Goal: Task Accomplishment & Management: Manage account settings

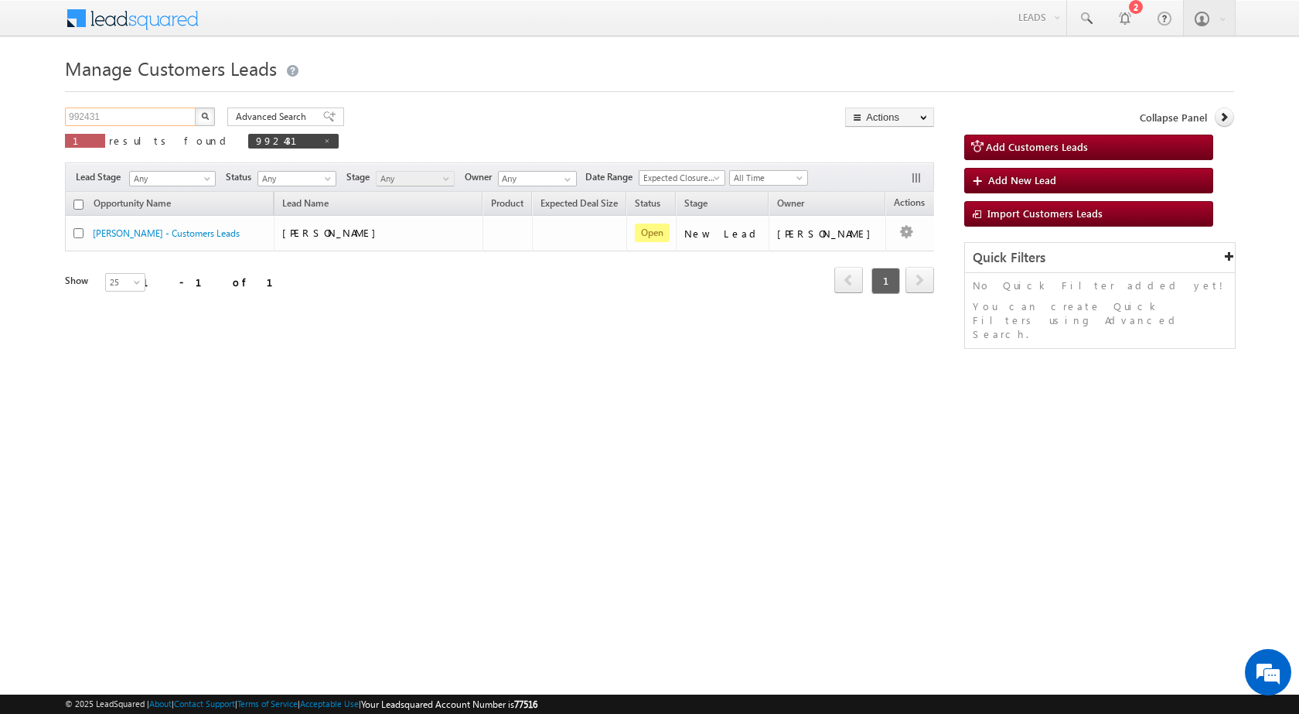
click at [78, 121] on input "992431" at bounding box center [131, 116] width 132 height 19
click at [195, 107] on button "button" at bounding box center [205, 116] width 20 height 19
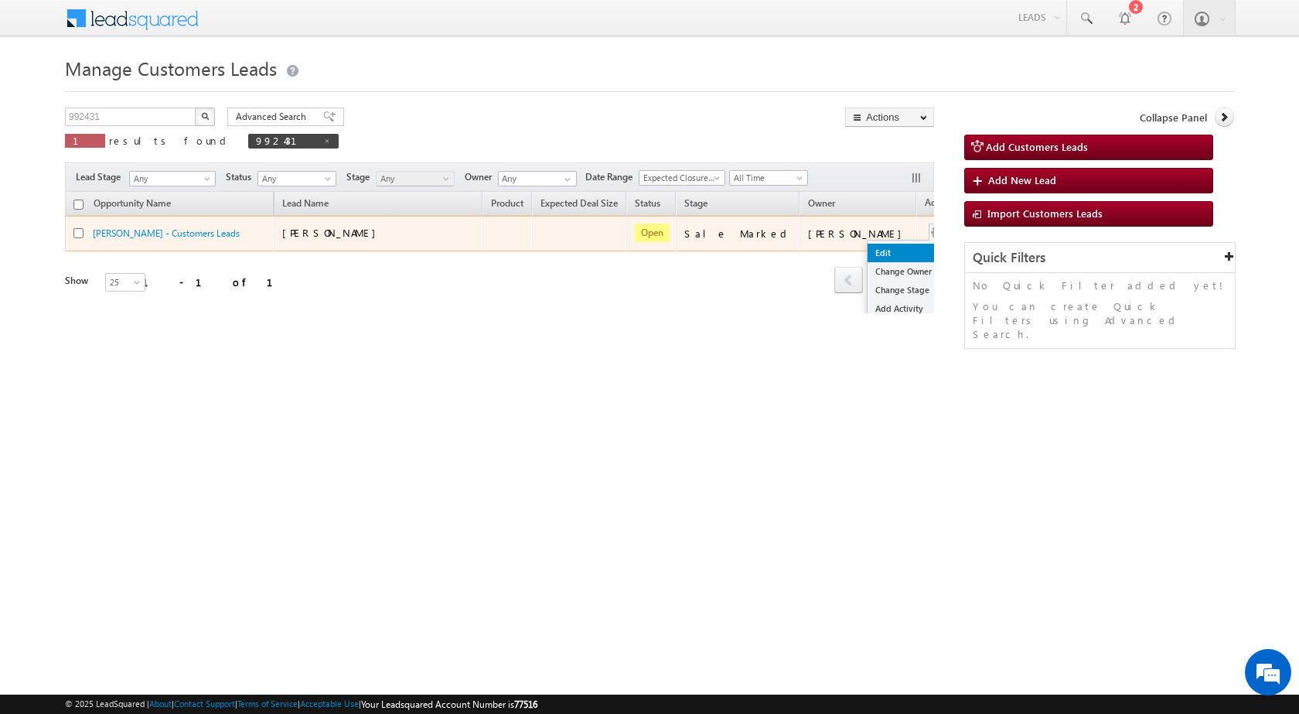
click at [867, 254] on link "Edit" at bounding box center [905, 253] width 77 height 19
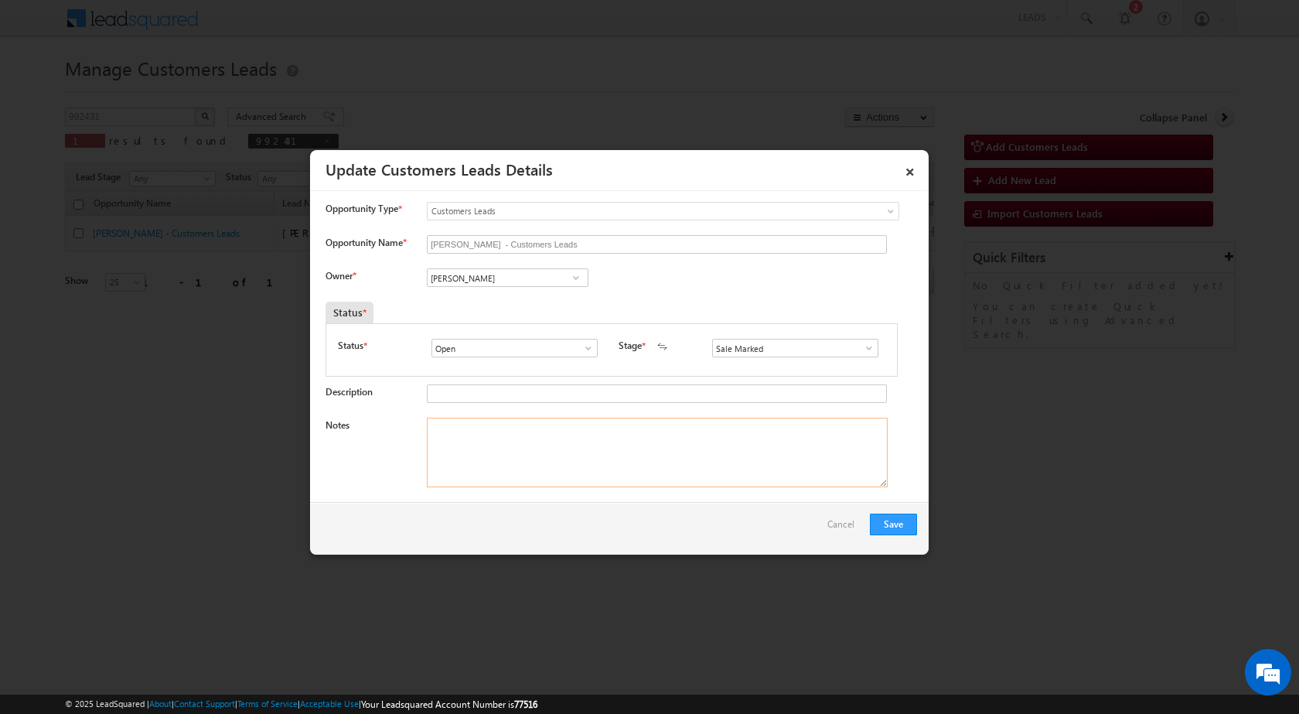
click at [690, 483] on textarea "Notes" at bounding box center [657, 452] width 461 height 70
paste textarea "[PERSON_NAME] / 8069059900 / CUST WANT 6 Lakh topup amount / business - mobile …"
type textarea "[PERSON_NAME] / 8069059900 / CUST WANT 6 Lakh topup amount / business - mobile …"
click at [892, 523] on button "Save" at bounding box center [893, 524] width 47 height 22
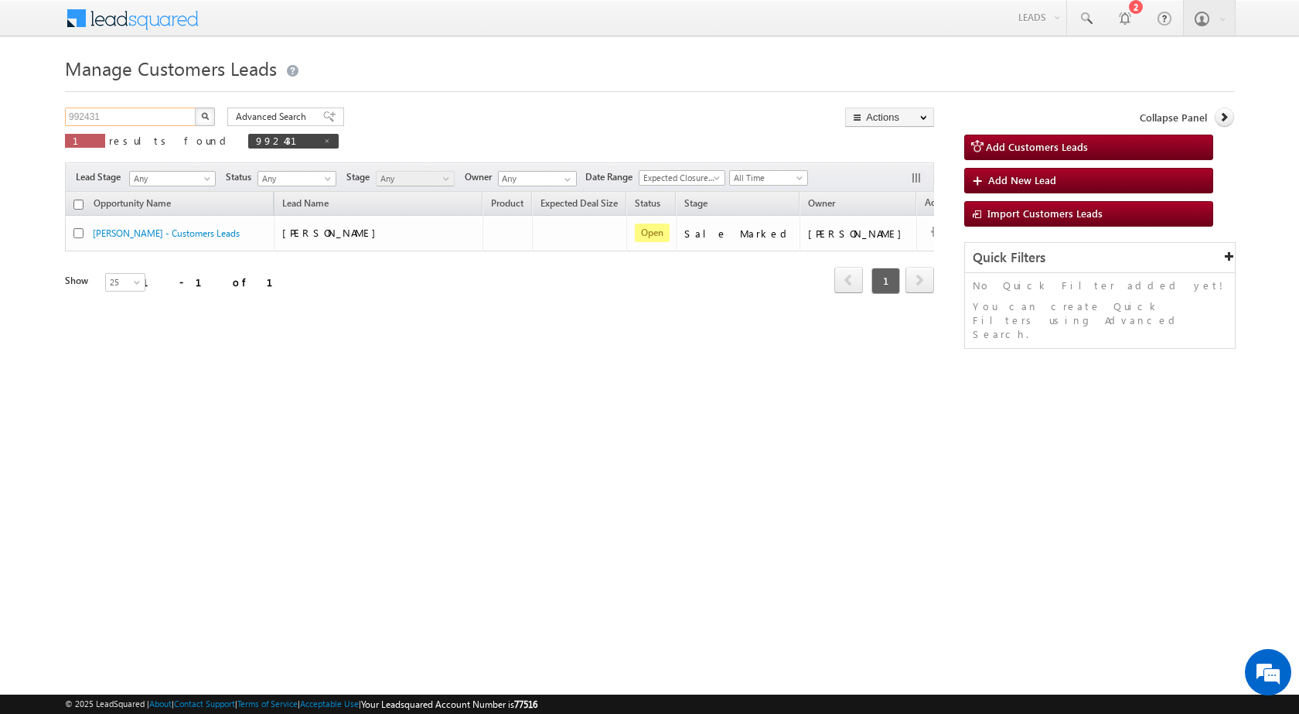
click at [94, 120] on input "992431" at bounding box center [131, 116] width 132 height 19
paste input "228"
type input "992228"
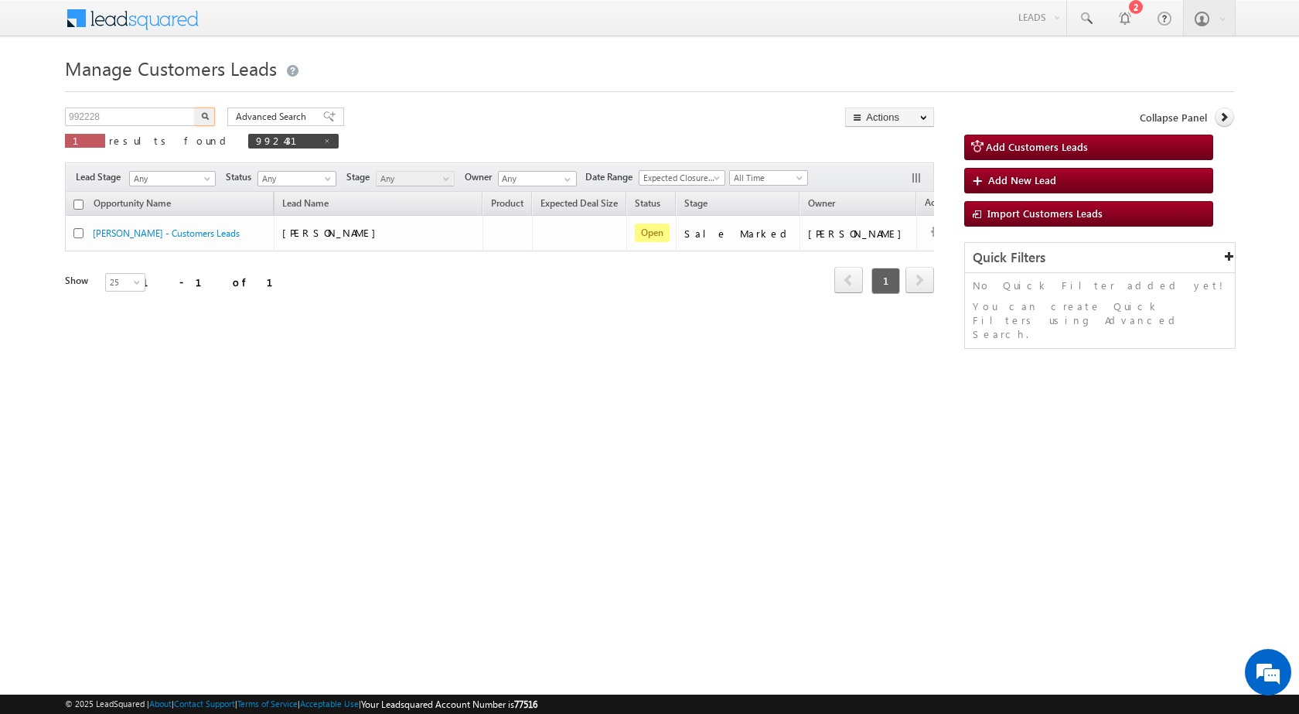
click at [195, 107] on button "button" at bounding box center [205, 116] width 20 height 19
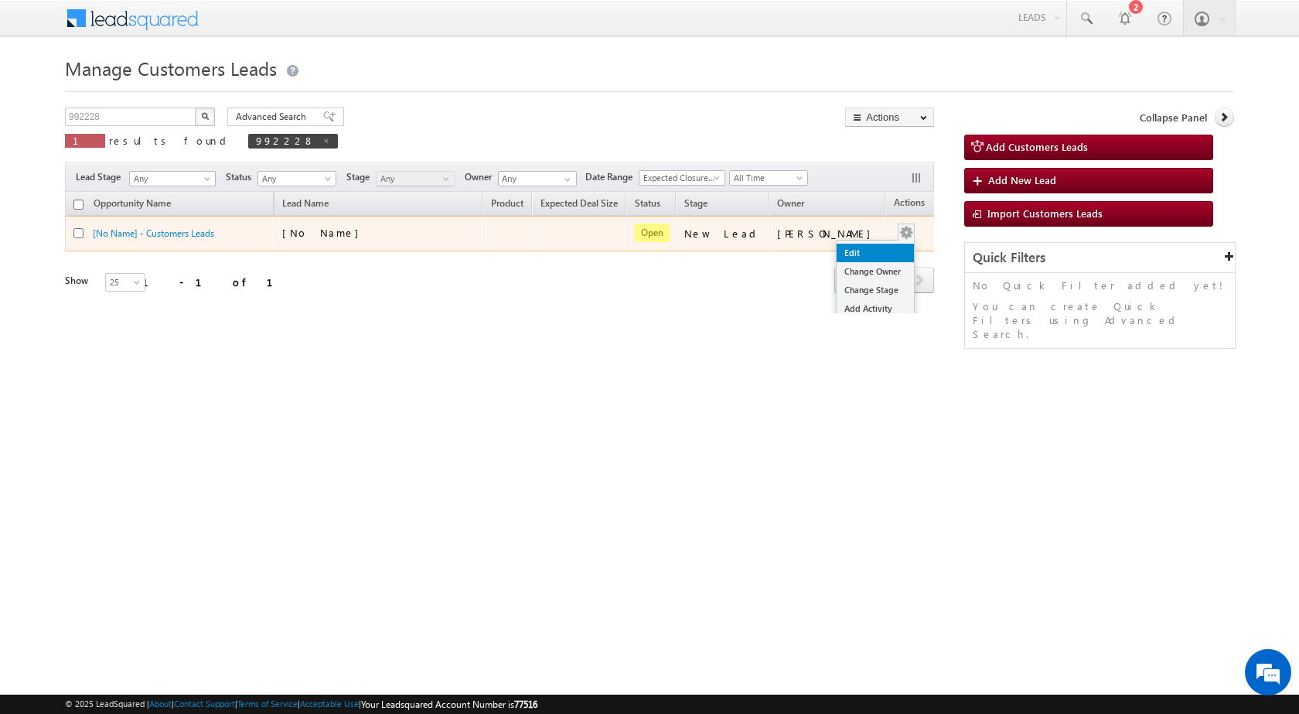
click at [836, 253] on link "Edit" at bounding box center [874, 253] width 77 height 19
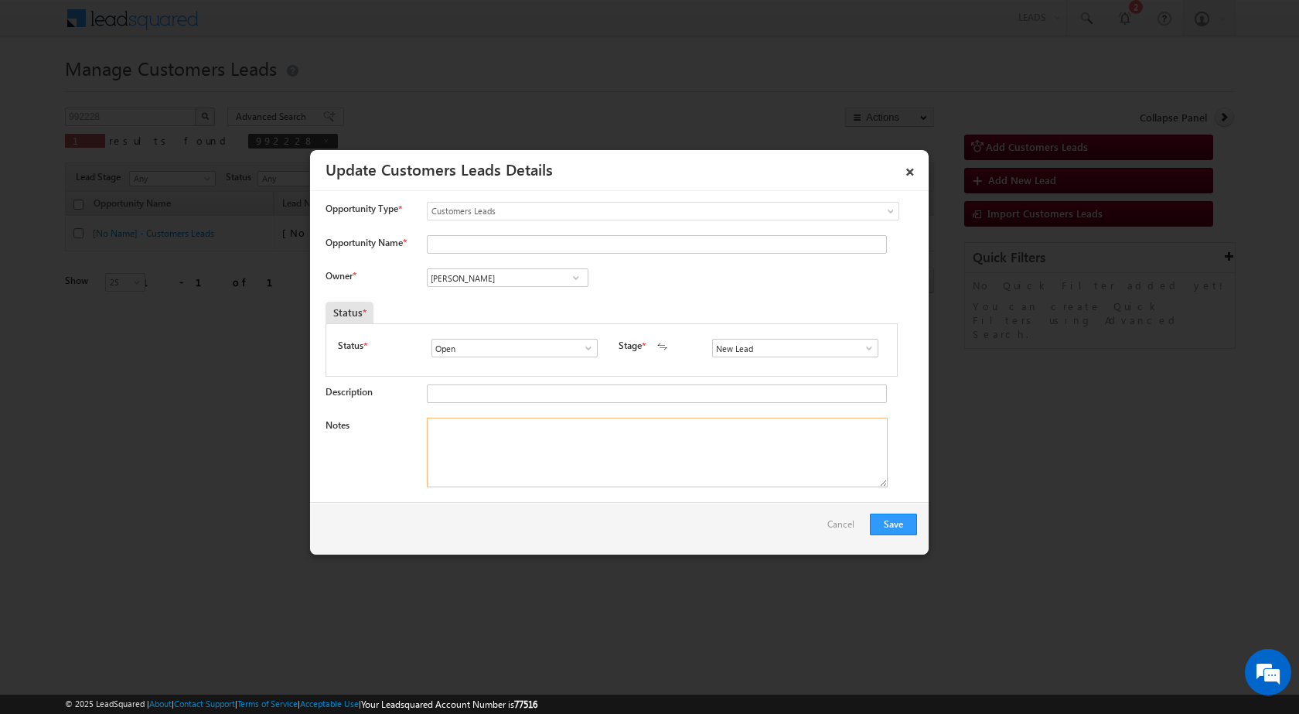
click at [693, 465] on textarea "Notes" at bounding box center [657, 452] width 461 height 70
paste textarea "992228 / [PERSON_NAME] / 8936983127 / CONSTRUCTION / OWNER - FATHER / 283112 TO…"
type textarea "992228 / [PERSON_NAME] / 8936983127 / CONSTRUCTION / OWNER - FATHER / 283112 TO…"
click at [866, 349] on span at bounding box center [868, 348] width 15 height 12
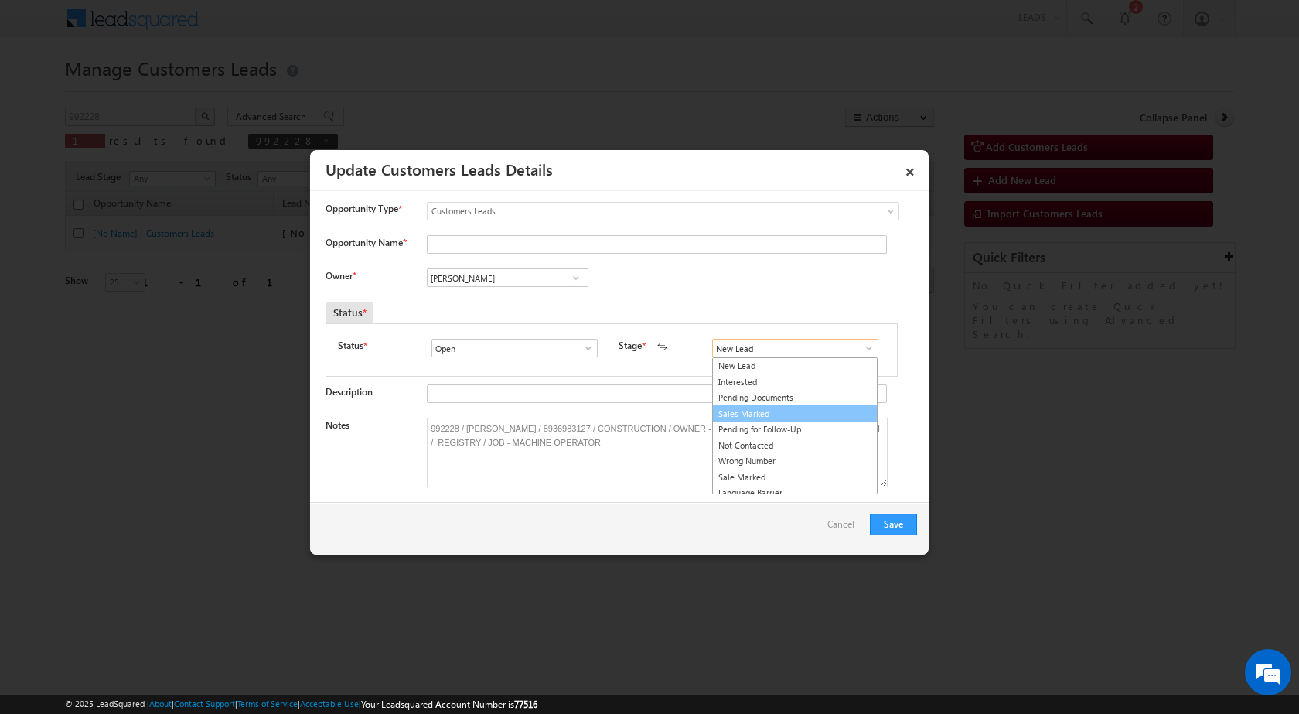
click at [779, 407] on link "Sales Marked" at bounding box center [794, 414] width 165 height 18
type input "Sales Marked"
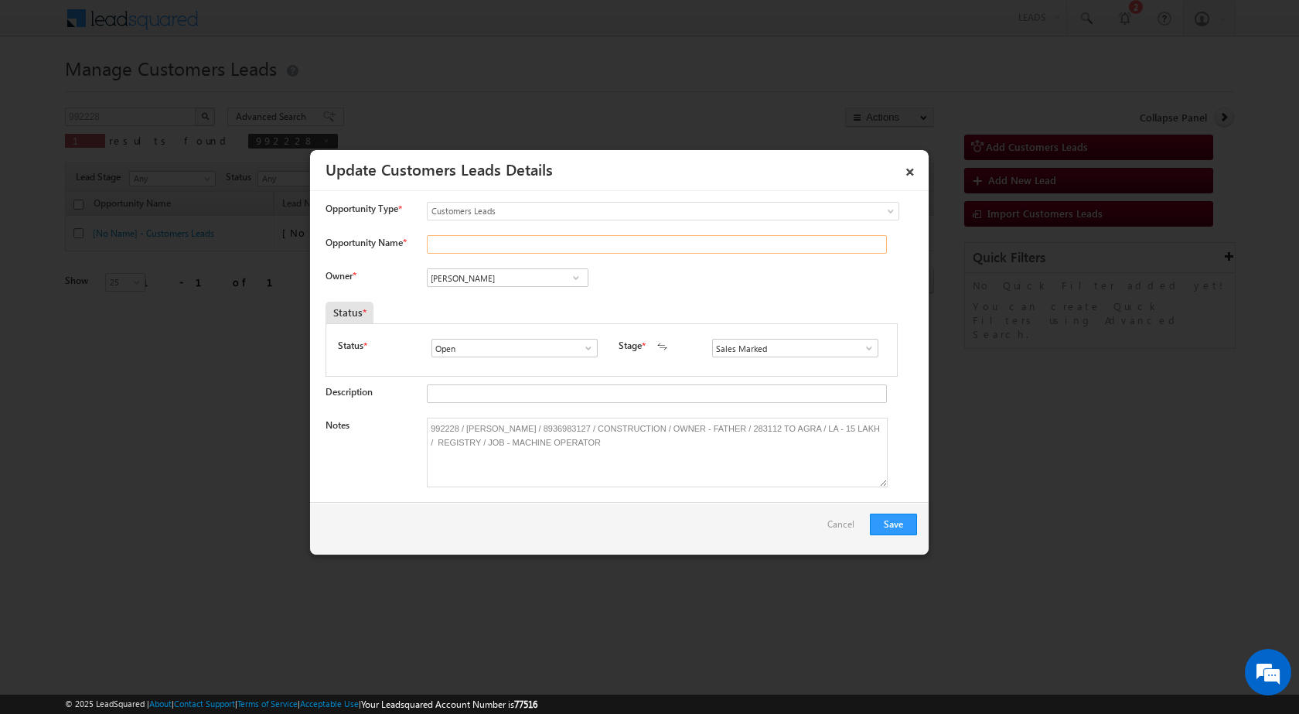
click at [499, 247] on input "Opportunity Name *" at bounding box center [657, 244] width 460 height 19
type input "[PERSON_NAME]"
click at [502, 275] on input "[PERSON_NAME]" at bounding box center [508, 277] width 162 height 19
paste input "[EMAIL_ADDRESS][PERSON_NAME][DOMAIN_NAME]"
click at [514, 310] on span "[EMAIL_ADDRESS][PERSON_NAME][DOMAIN_NAME]" at bounding box center [502, 308] width 139 height 12
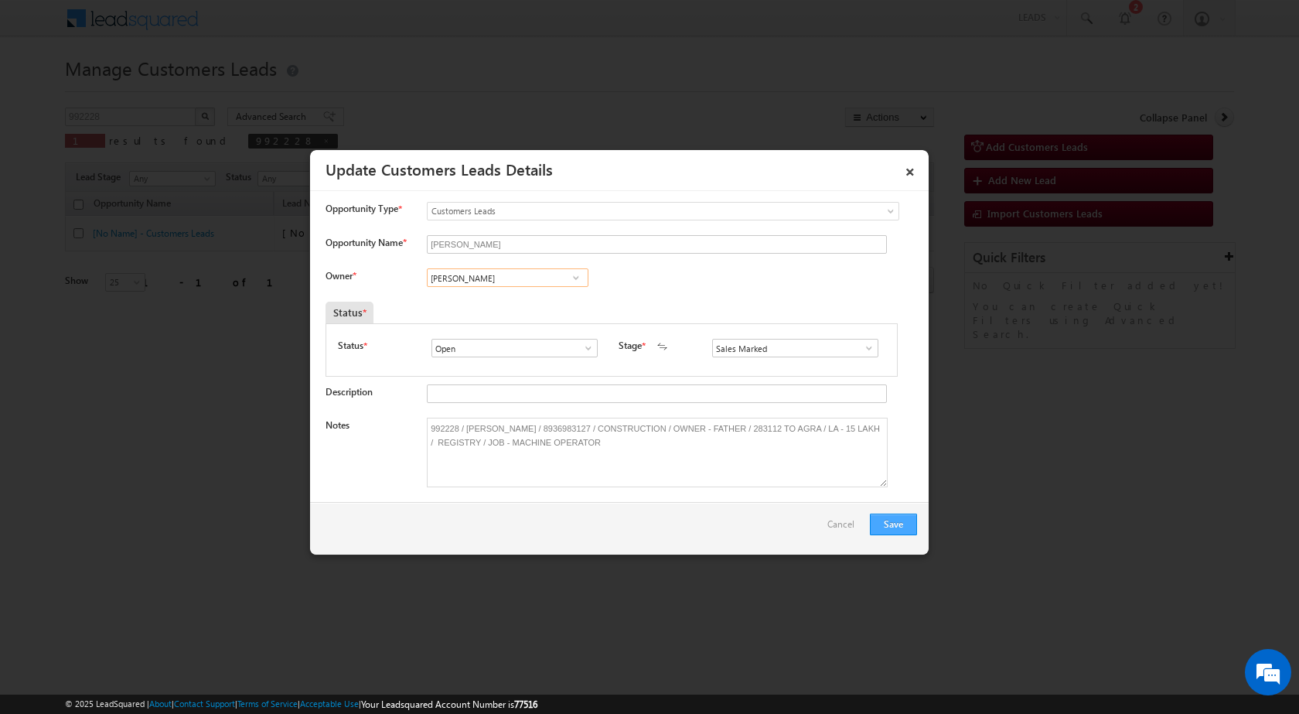
type input "[PERSON_NAME]"
click at [894, 519] on button "Save" at bounding box center [893, 524] width 47 height 22
